Goal: Information Seeking & Learning: Learn about a topic

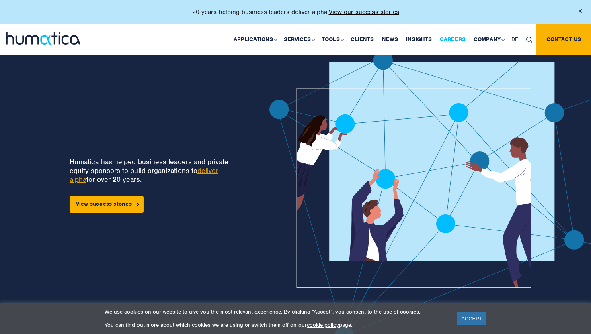
click at [456, 38] on link "Careers" at bounding box center [453, 39] width 34 height 31
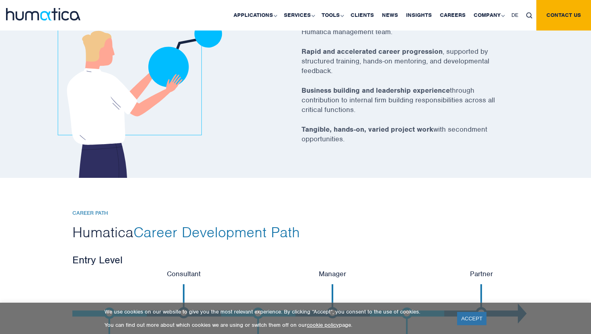
scroll to position [1674, 0]
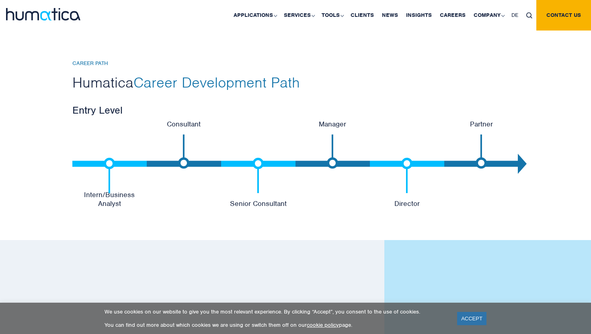
click at [106, 158] on img at bounding box center [109, 175] width 11 height 35
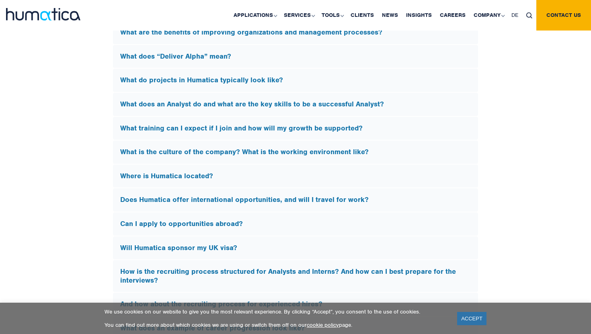
scroll to position [2344, 0]
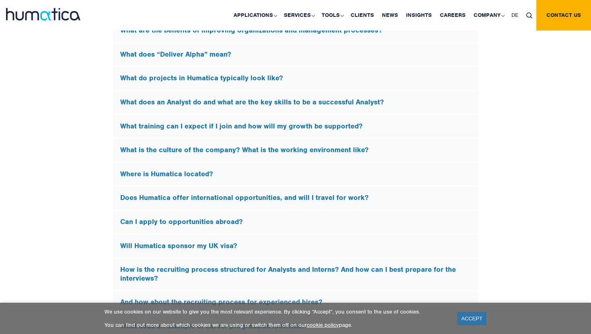
click at [242, 77] on h5 "What do projects in Humatica typically look like?" at bounding box center [295, 78] width 350 height 9
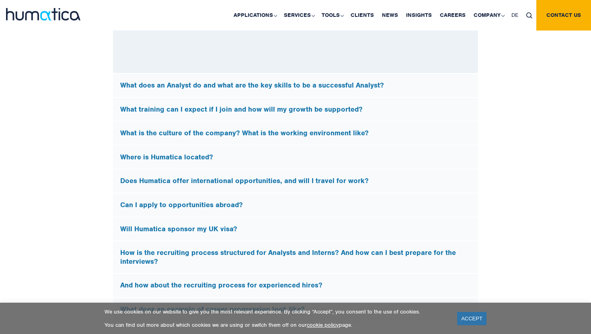
scroll to position [2440, 0]
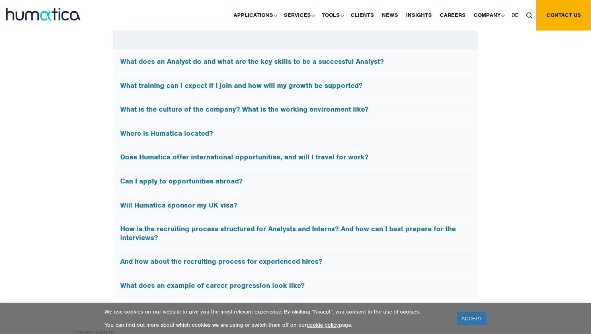
click at [209, 201] on h5 "Will Humatica sponsor my UK visa?" at bounding box center [295, 205] width 350 height 9
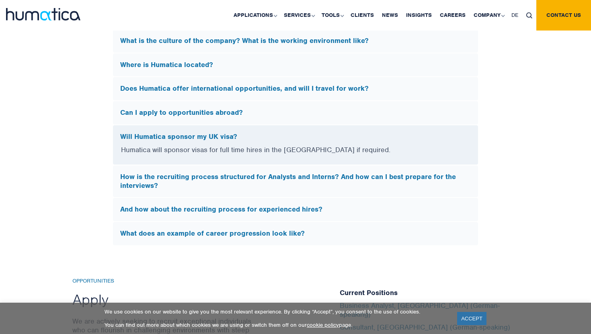
scroll to position [2329, 0]
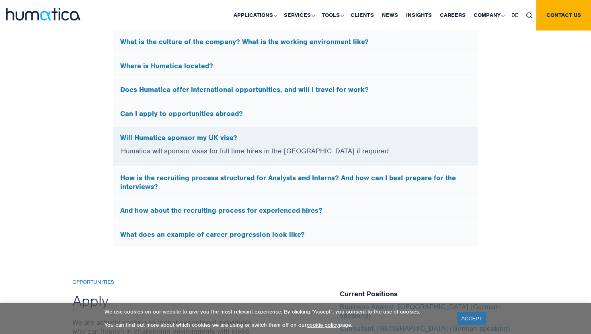
click at [219, 176] on h5 "How is the recruiting process structured for Analysts and Interns? And how can …" at bounding box center [295, 182] width 350 height 17
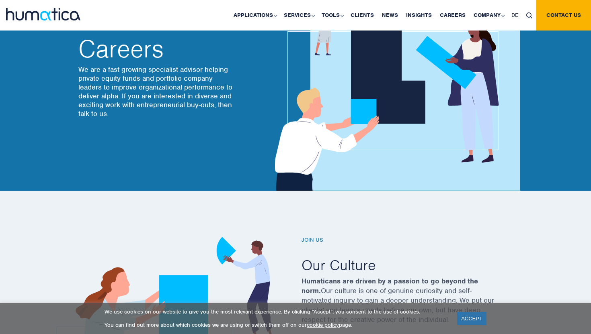
scroll to position [0, 0]
